Goal: Task Accomplishment & Management: Manage account settings

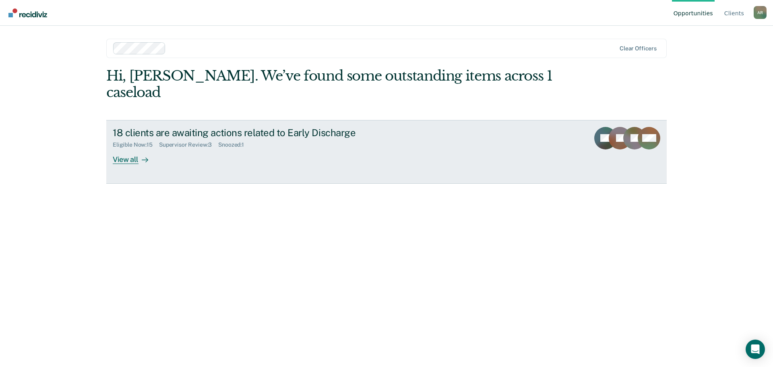
click at [380, 147] on link "18 clients are awaiting actions related to Early Discharge Eligible Now : 15 Su…" at bounding box center [386, 152] width 561 height 64
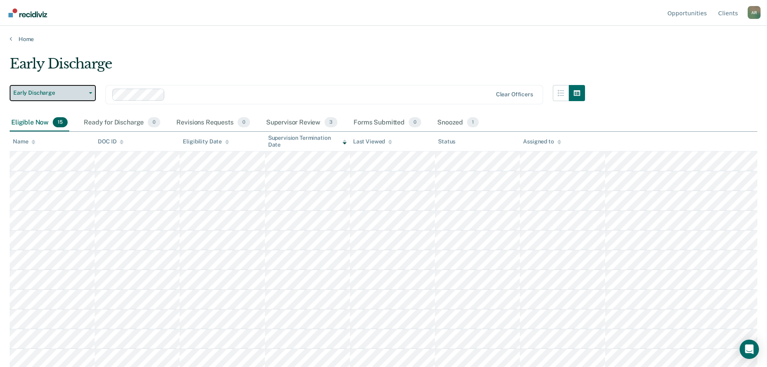
click at [48, 91] on span "Early Discharge" at bounding box center [49, 92] width 73 height 7
click at [81, 91] on span "Early Discharge" at bounding box center [49, 92] width 73 height 7
click at [87, 95] on button "Early Discharge" at bounding box center [53, 93] width 86 height 16
click at [87, 91] on button "Early Discharge" at bounding box center [53, 93] width 86 height 16
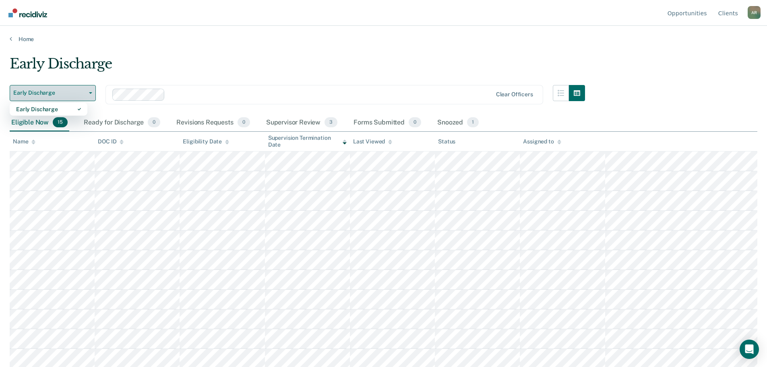
click at [87, 91] on button "Early Discharge" at bounding box center [53, 93] width 86 height 16
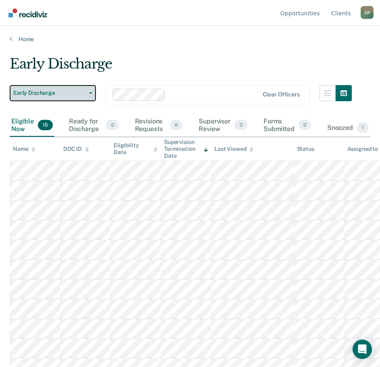
click at [89, 96] on button "Early Discharge" at bounding box center [53, 93] width 86 height 16
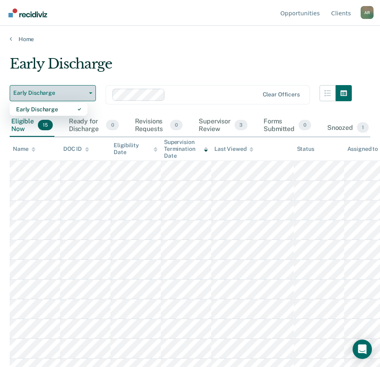
click at [89, 96] on button "Early Discharge" at bounding box center [53, 93] width 86 height 16
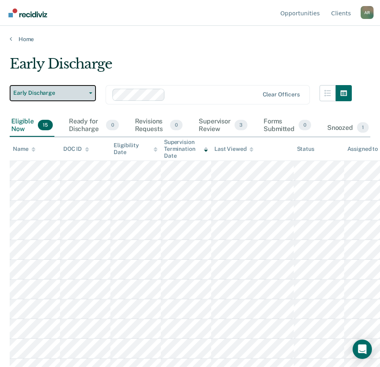
click at [80, 96] on span "Early Discharge" at bounding box center [49, 92] width 73 height 7
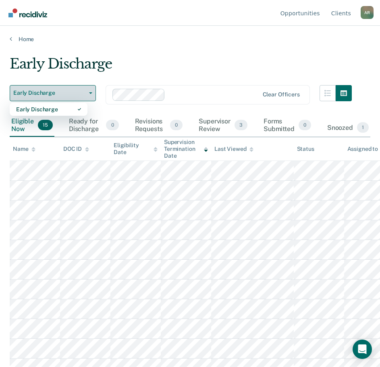
click at [82, 96] on span "Early Discharge" at bounding box center [49, 92] width 73 height 7
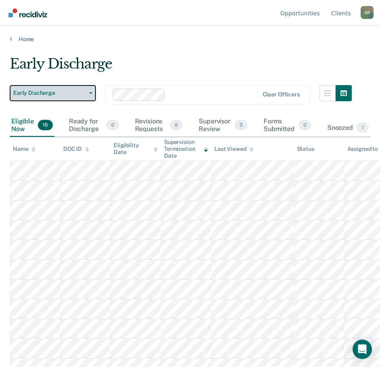
click at [87, 90] on button "Early Discharge" at bounding box center [53, 93] width 86 height 16
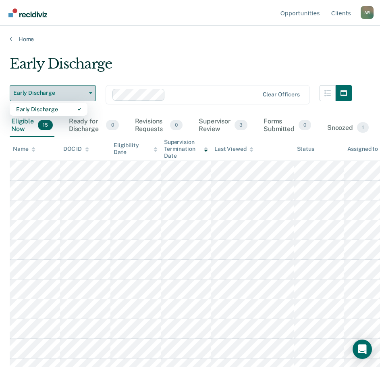
click at [87, 90] on button "Early Discharge" at bounding box center [53, 93] width 86 height 16
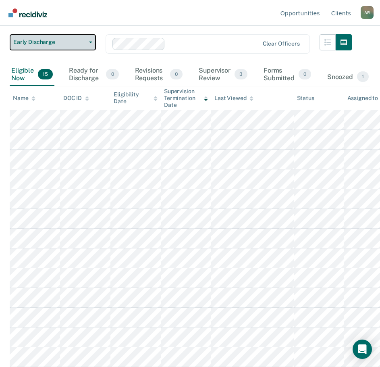
scroll to position [47, 0]
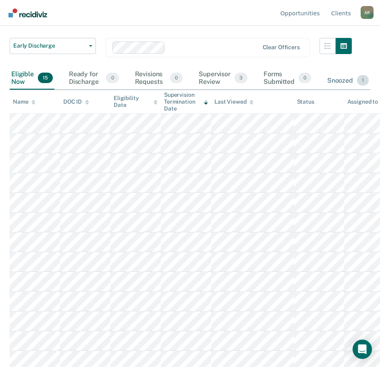
click at [340, 82] on div "Snoozed 1" at bounding box center [347, 81] width 45 height 18
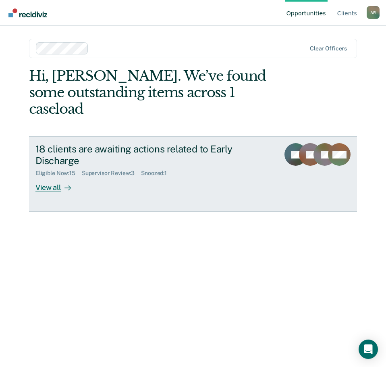
click at [134, 148] on div "18 clients are awaiting actions related to Early Discharge" at bounding box center [154, 154] width 238 height 23
